Goal: Task Accomplishment & Management: Use online tool/utility

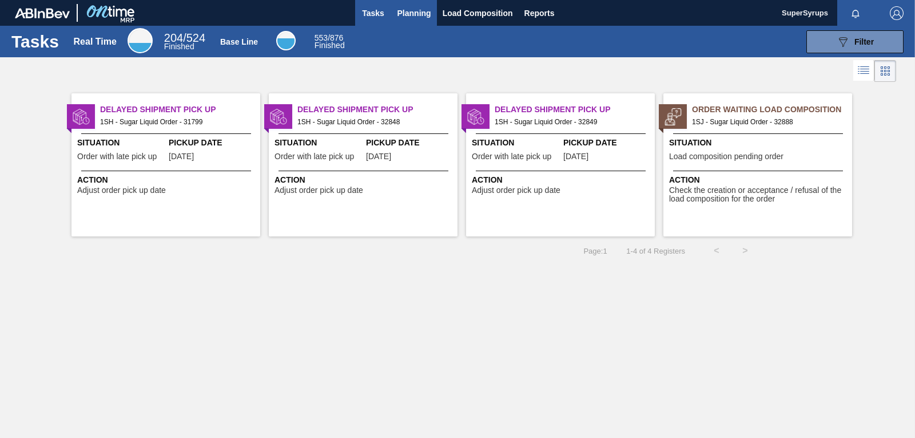
click at [423, 12] on span "Planning" at bounding box center [415, 13] width 34 height 14
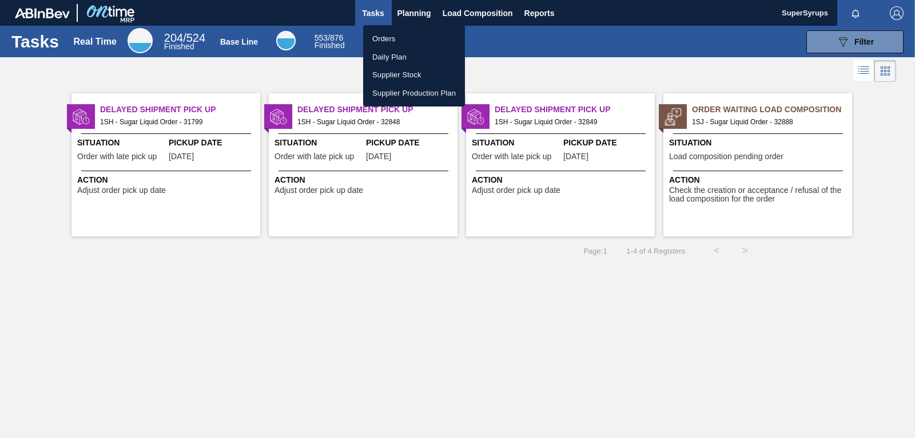
click at [420, 42] on li "Orders" at bounding box center [414, 39] width 102 height 18
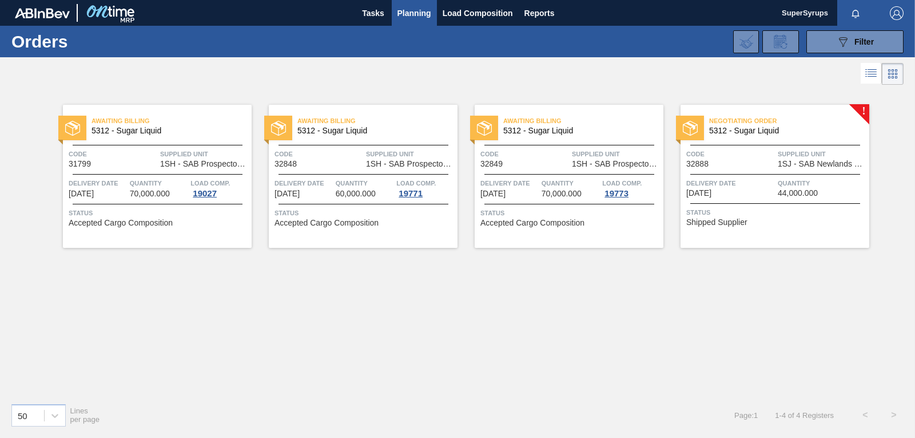
click at [814, 150] on span "Supplied Unit" at bounding box center [822, 153] width 89 height 11
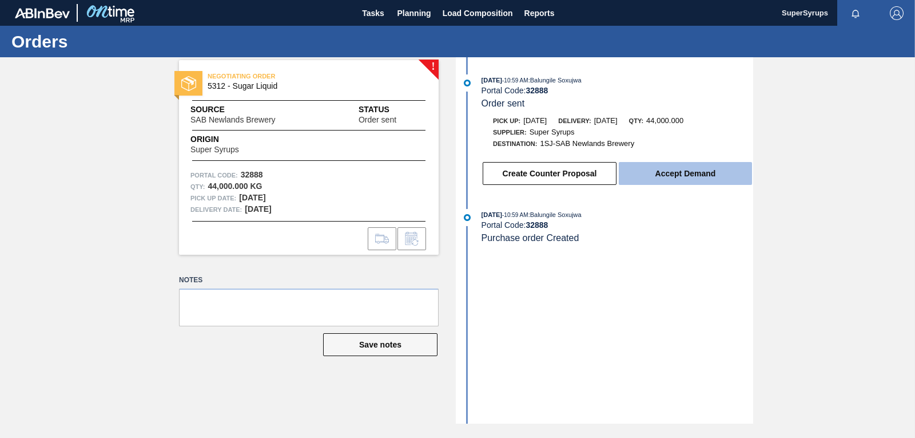
click at [744, 179] on button "Accept Demand" at bounding box center [685, 173] width 133 height 23
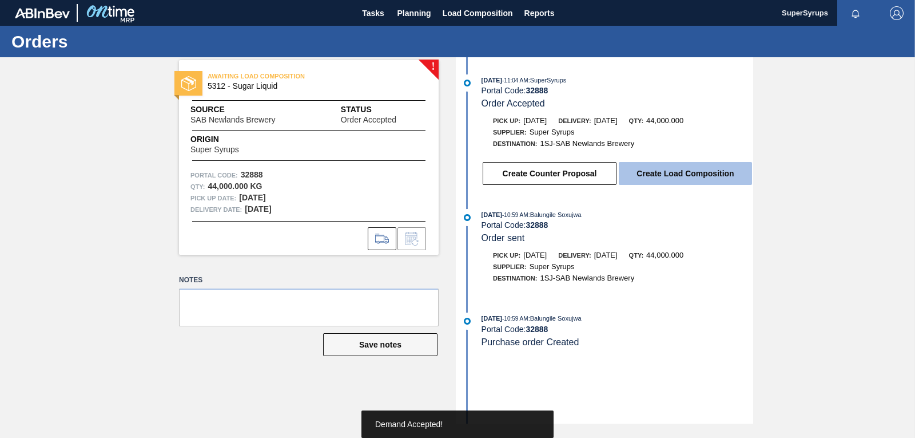
click at [736, 170] on button "Create Load Composition" at bounding box center [685, 173] width 133 height 23
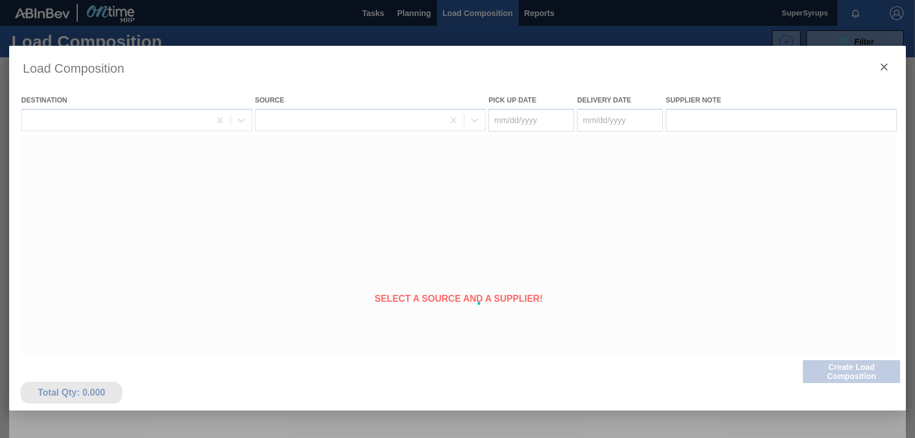
type Date "[DATE]"
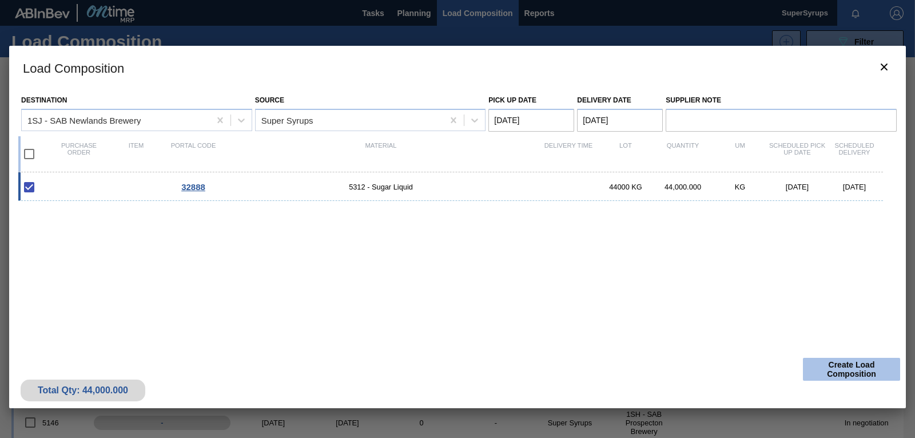
click at [841, 370] on button "Create Load Composition" at bounding box center [851, 369] width 97 height 23
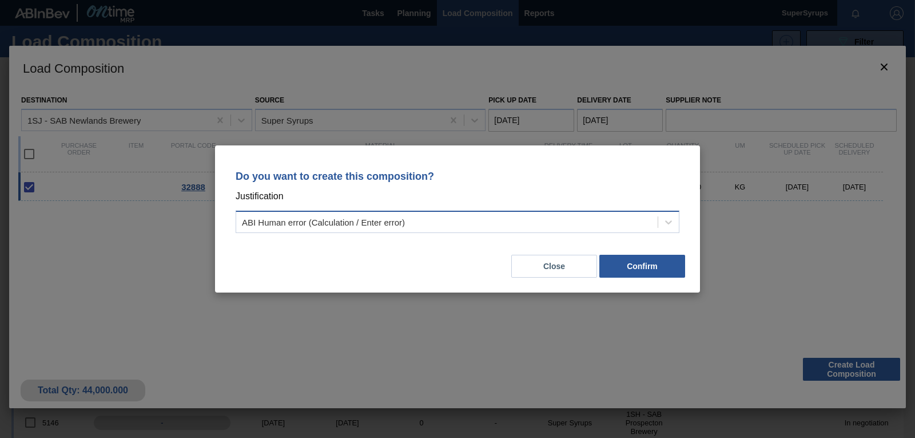
click at [490, 230] on div "ABI Human error (Calculation / Enter error)" at bounding box center [447, 222] width 422 height 17
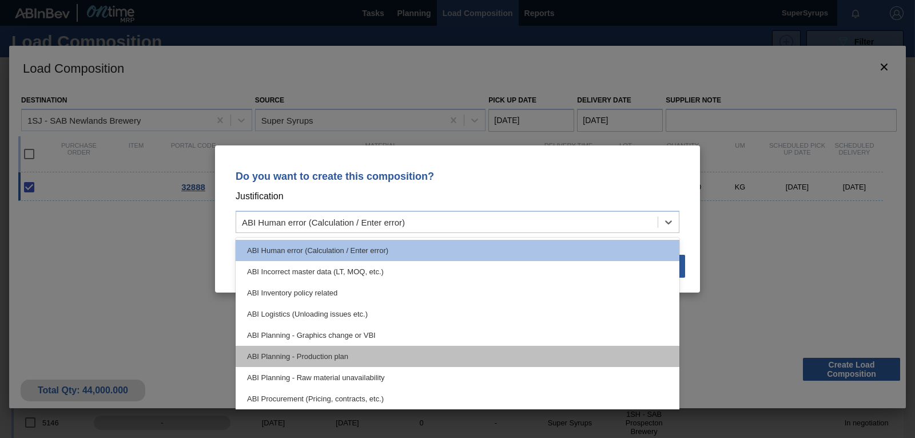
click at [459, 354] on div "ABI Planning - Production plan" at bounding box center [458, 356] width 444 height 21
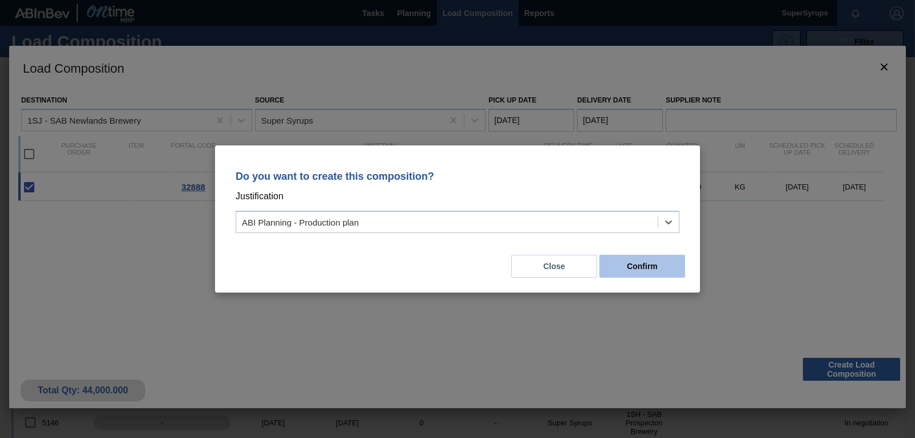
click at [651, 269] on button "Confirm" at bounding box center [643, 266] width 86 height 23
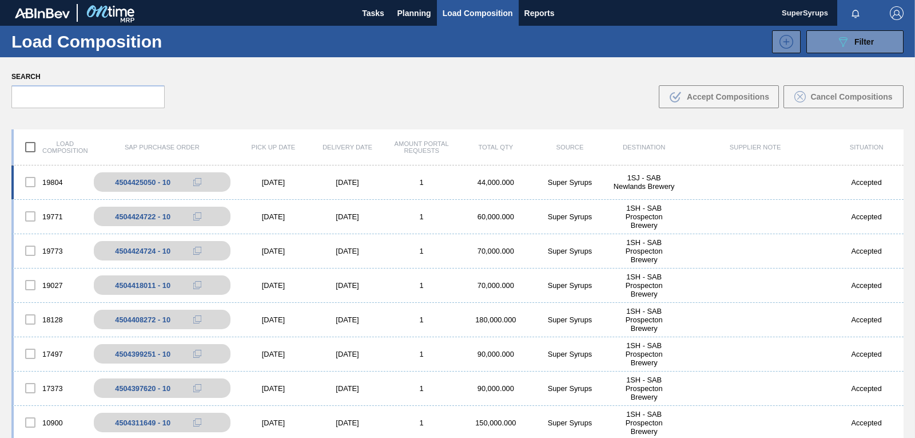
click at [636, 181] on div "1SJ - SAB Newlands Brewery" at bounding box center [644, 181] width 74 height 17
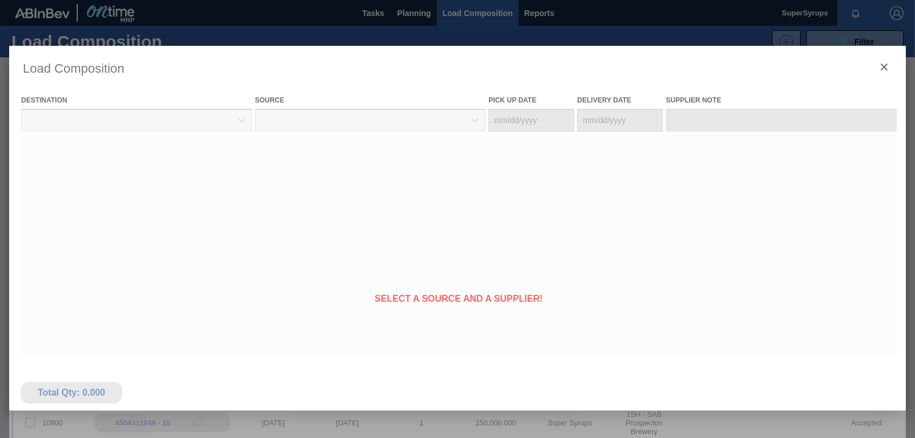
type Date "[DATE]"
